Goal: Information Seeking & Learning: Learn about a topic

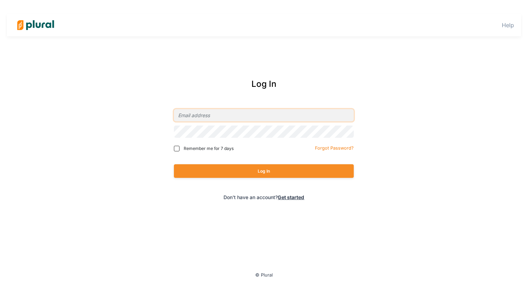
click at [209, 113] on input "email" at bounding box center [264, 115] width 180 height 12
type input "[EMAIL_ADDRESS][DOMAIN_NAME]"
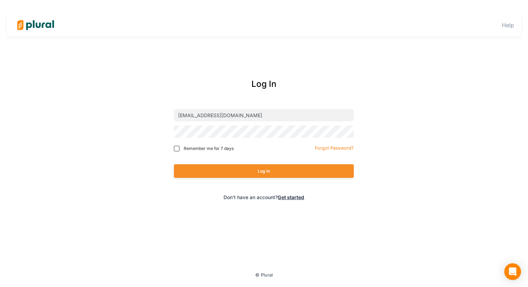
click at [220, 147] on span "Remember me for 7 days" at bounding box center [209, 149] width 50 height 6
click at [179, 147] on input "Remember me for 7 days" at bounding box center [177, 149] width 6 height 6
checkbox input "true"
click at [174, 164] on button "Log In" at bounding box center [264, 171] width 180 height 14
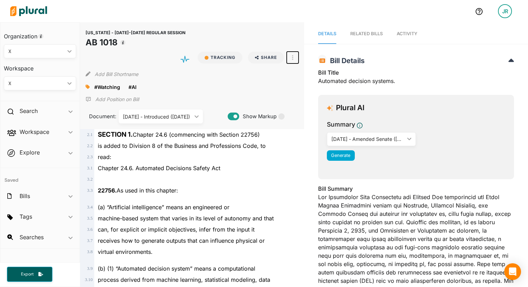
click at [292, 57] on icon "button" at bounding box center [292, 57] width 1 height 5
click at [310, 89] on div "View Source" at bounding box center [322, 89] width 42 height 6
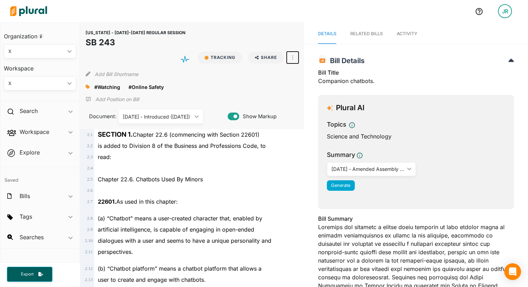
click at [290, 54] on button "button" at bounding box center [292, 58] width 12 height 12
click at [306, 85] on link "View Source" at bounding box center [317, 89] width 61 height 16
drag, startPoint x: 316, startPoint y: 81, endPoint x: 377, endPoint y: 81, distance: 60.7
copy div "Companion chatbots."
